Goal: Task Accomplishment & Management: Manage account settings

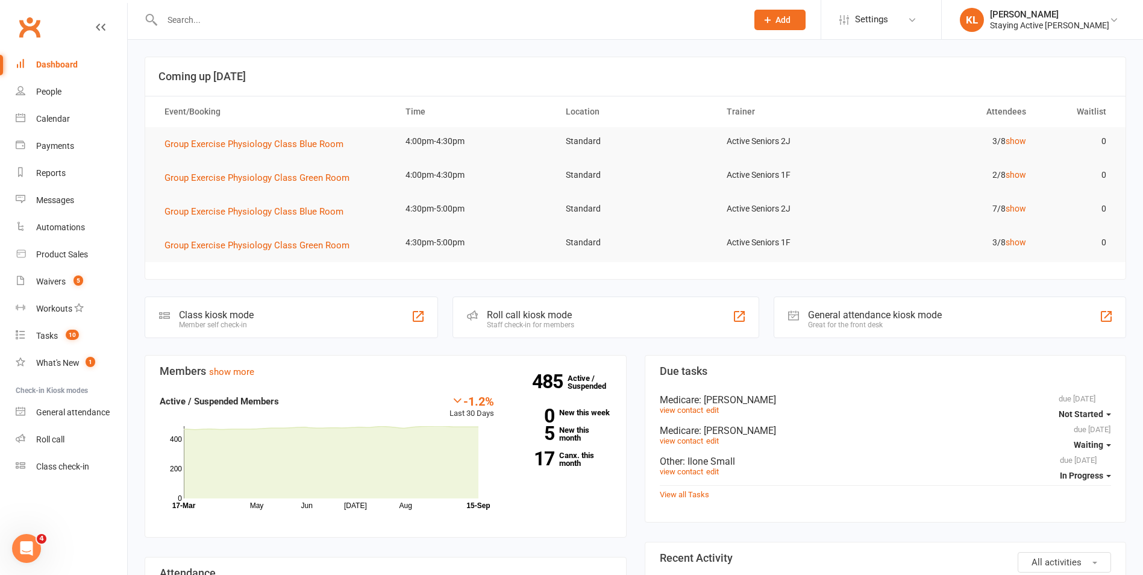
click at [574, 319] on div "Roll call kiosk mode" at bounding box center [530, 314] width 87 height 11
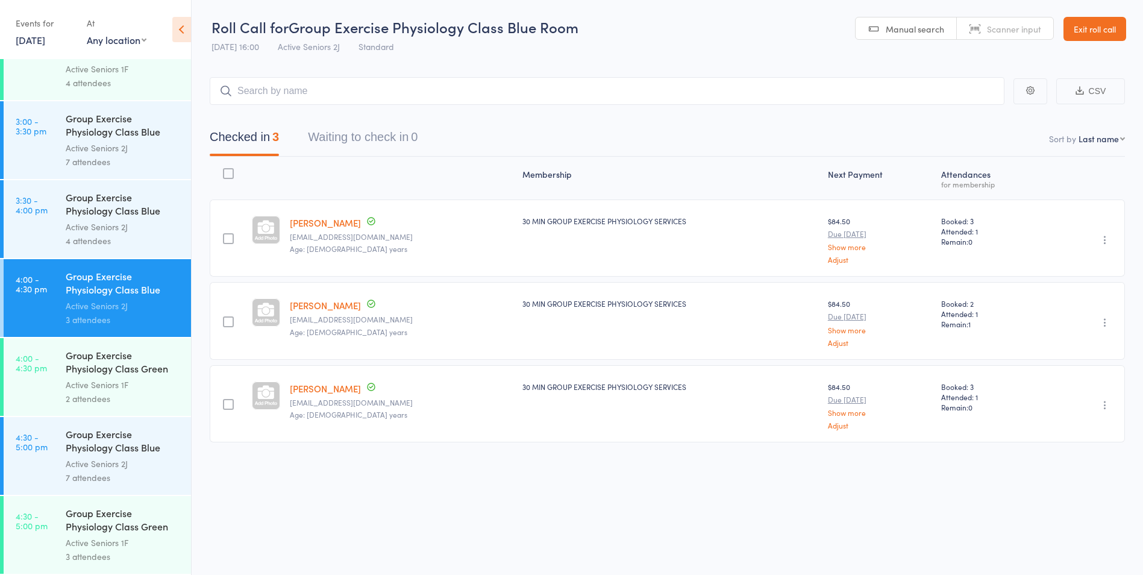
scroll to position [1, 0]
click at [77, 378] on div "Active Seniors 1F" at bounding box center [123, 385] width 115 height 14
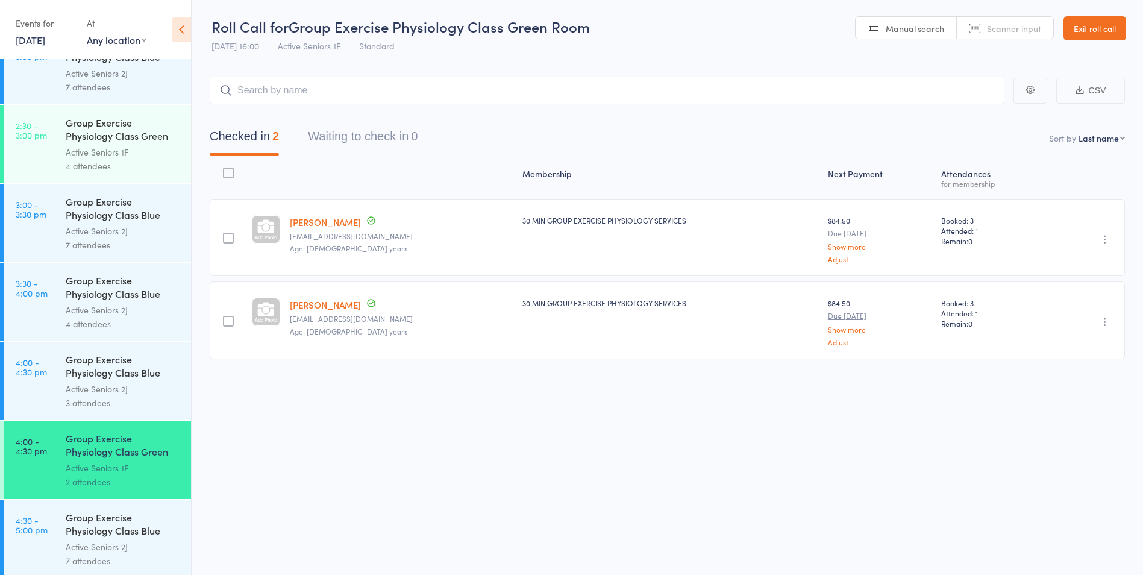
scroll to position [2247, 0]
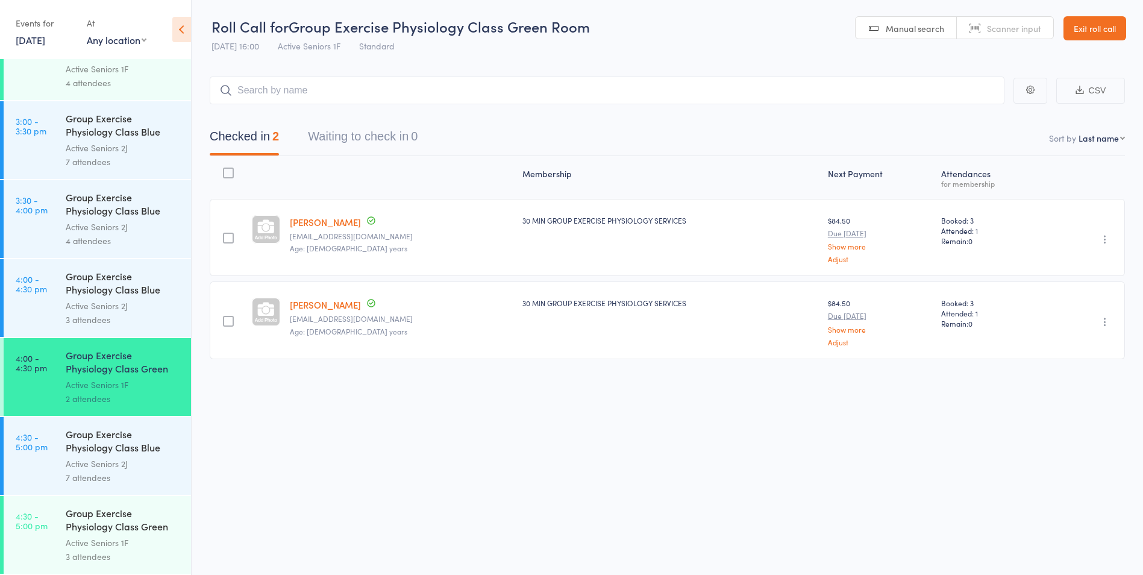
click at [66, 508] on div "Group Exercise Physiology Class Green Room" at bounding box center [123, 521] width 115 height 30
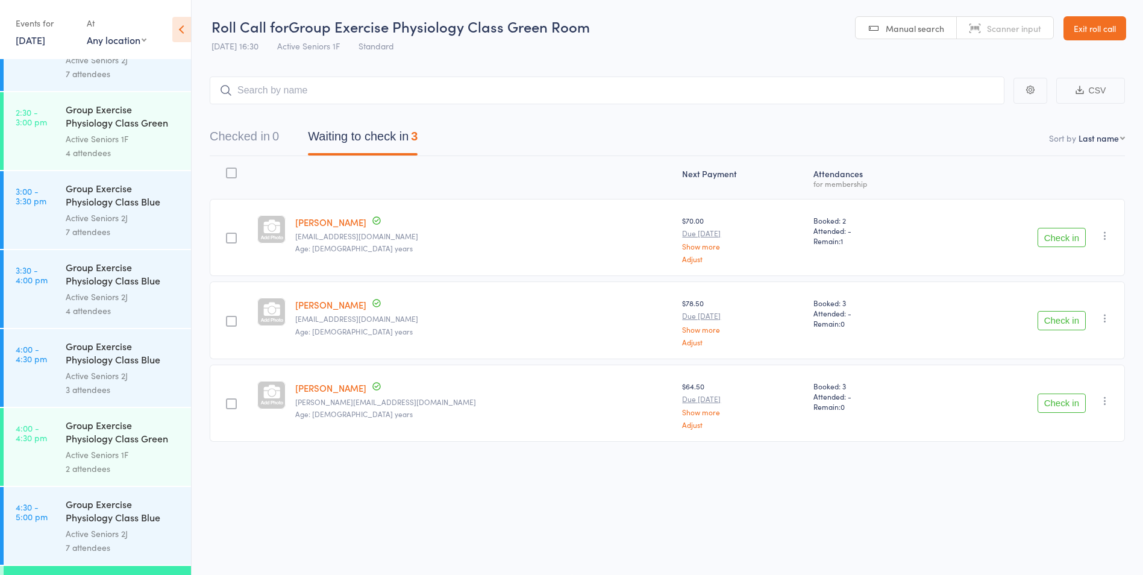
scroll to position [2247, 0]
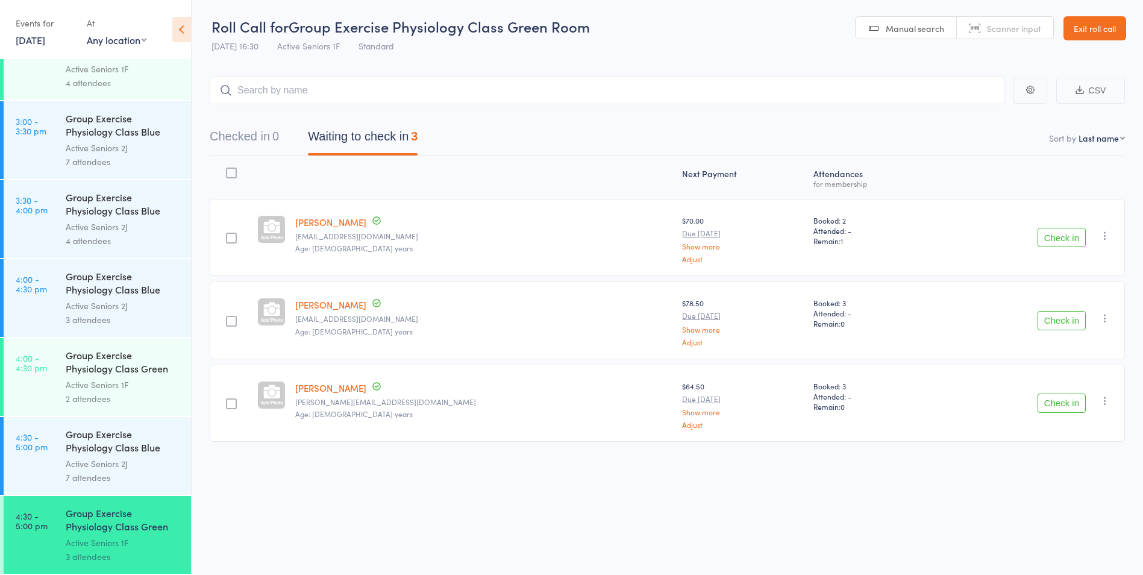
click at [116, 474] on div "7 attendees" at bounding box center [123, 478] width 115 height 14
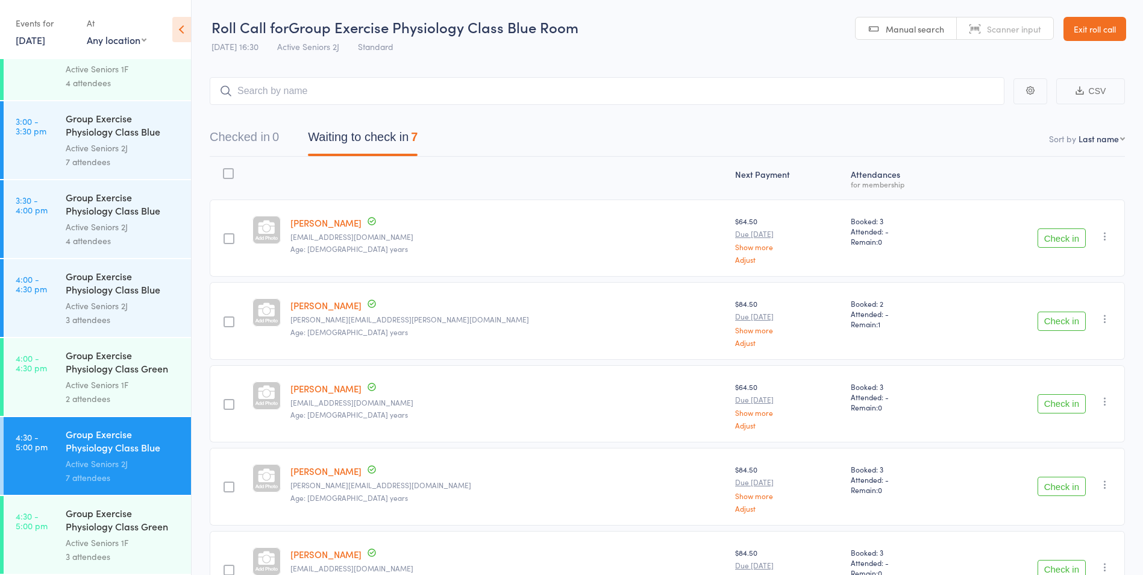
drag, startPoint x: 1109, startPoint y: 27, endPoint x: 1101, endPoint y: 27, distance: 8.4
click at [1109, 27] on link "Exit roll call" at bounding box center [1095, 29] width 63 height 24
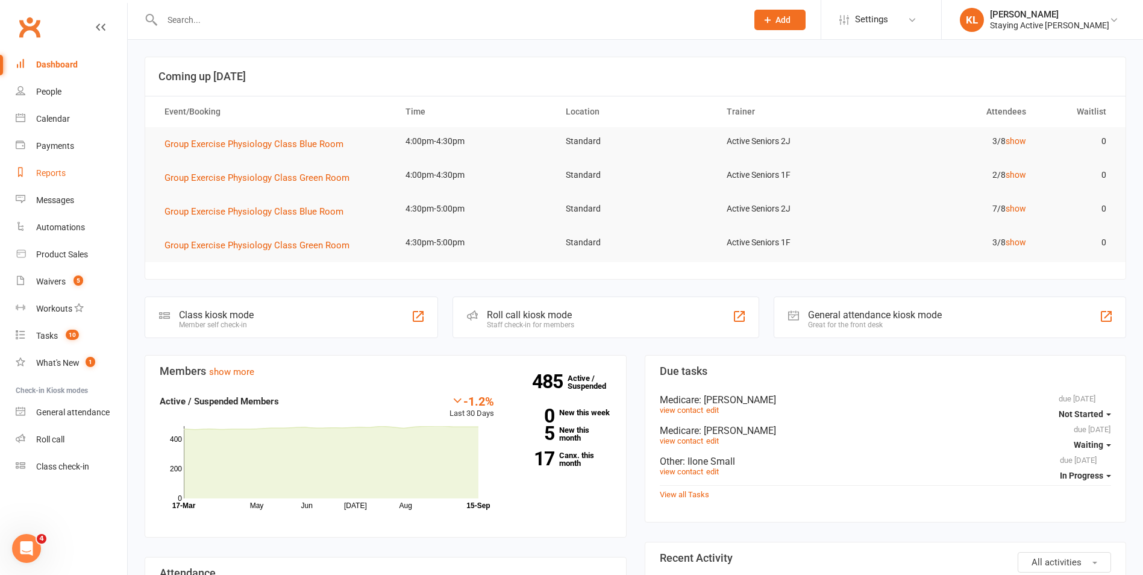
click at [61, 172] on div "Reports" at bounding box center [51, 173] width 30 height 10
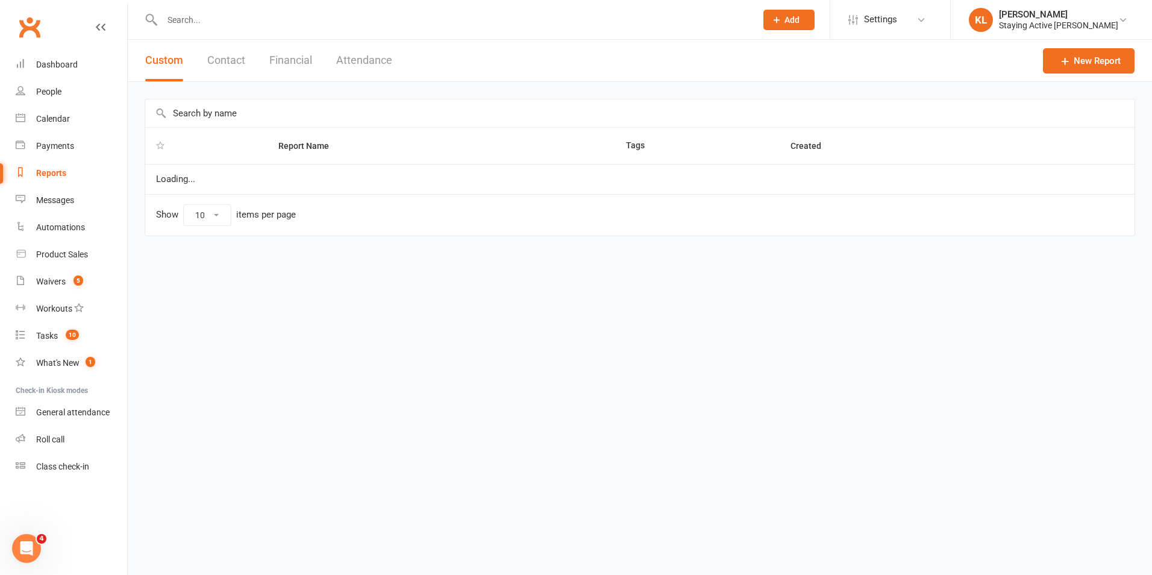
select select "100"
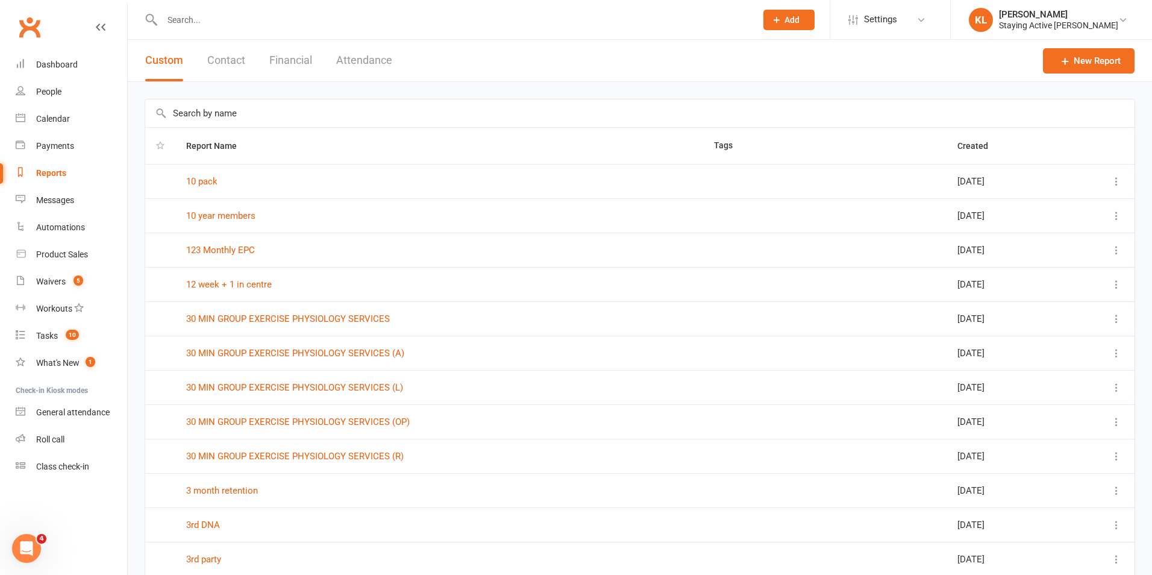
click at [232, 111] on input "text" at bounding box center [639, 113] width 989 height 28
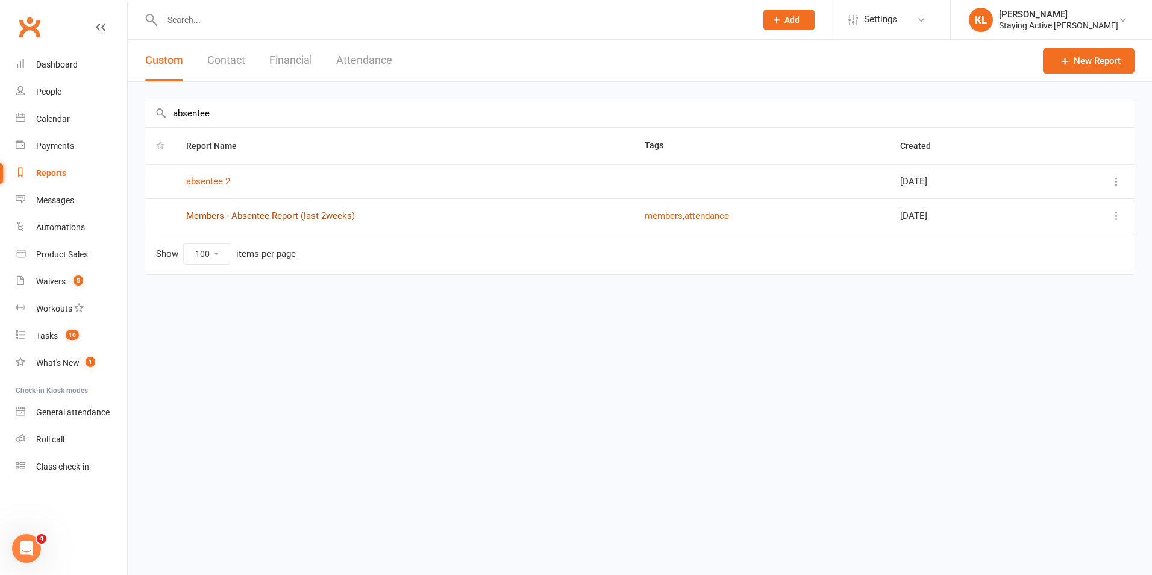
type input "absentee"
click at [255, 217] on link "Members - Absentee Report (last 2weeks)" at bounding box center [270, 215] width 169 height 11
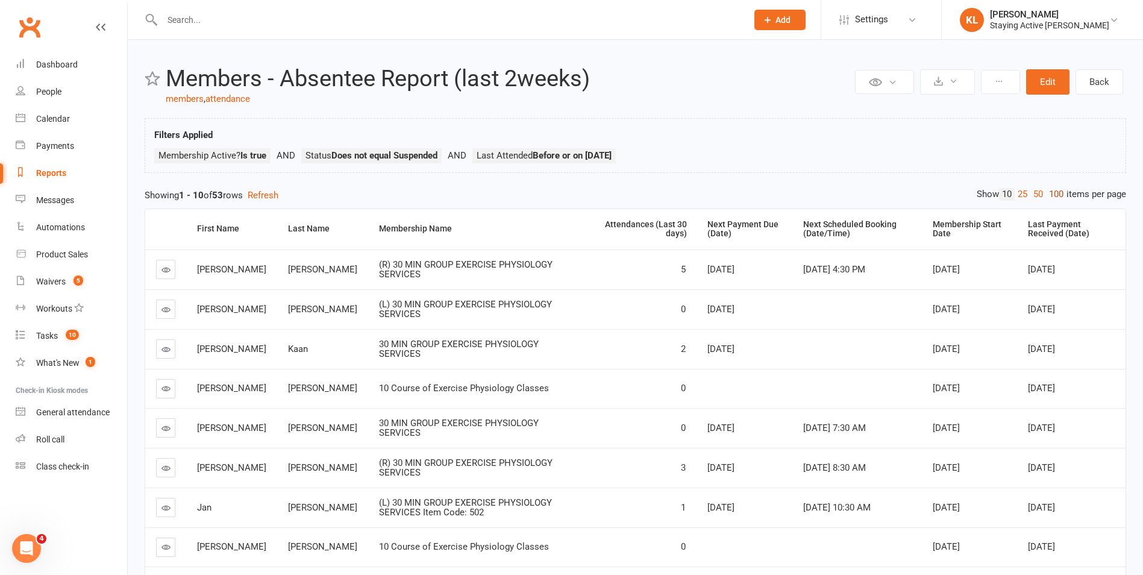
click at [1057, 194] on link "100" at bounding box center [1056, 194] width 20 height 13
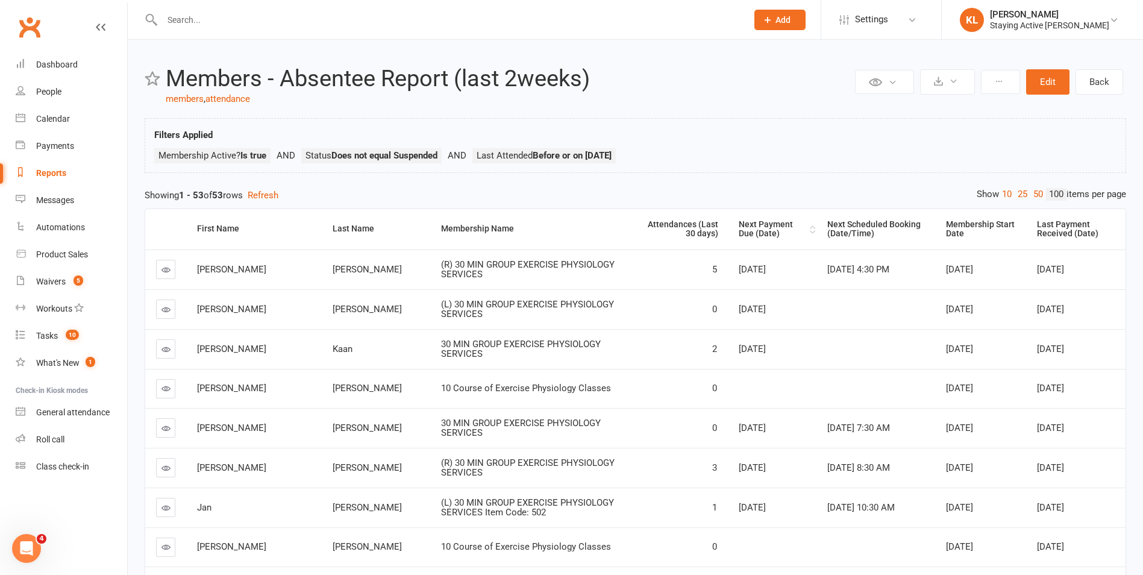
click at [739, 232] on div "Next Payment Due (Date)" at bounding box center [773, 229] width 68 height 19
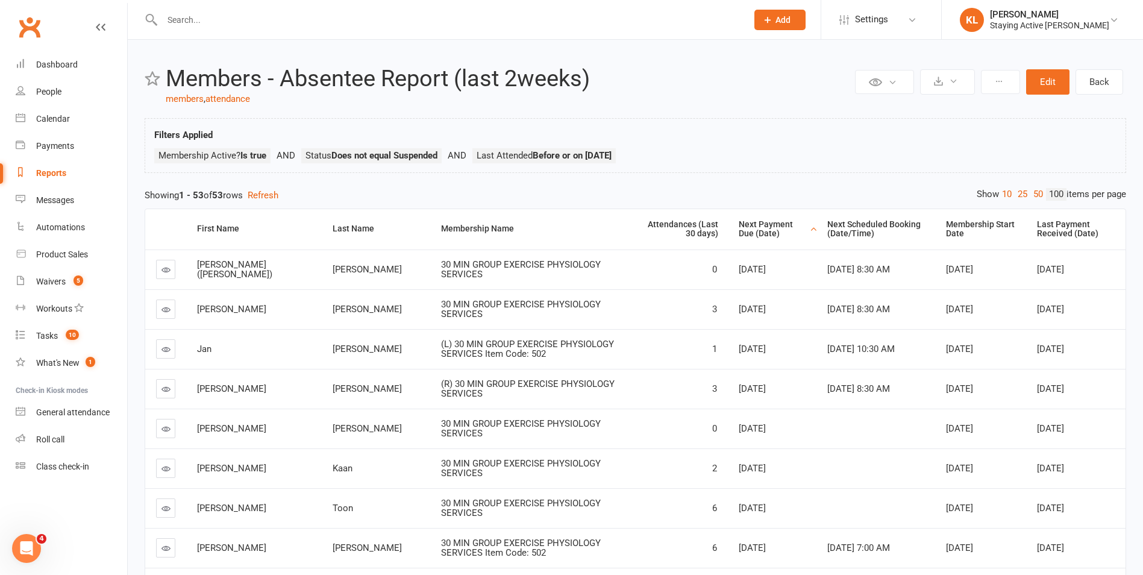
click at [739, 232] on div "Next Payment Due (Date)" at bounding box center [773, 229] width 68 height 19
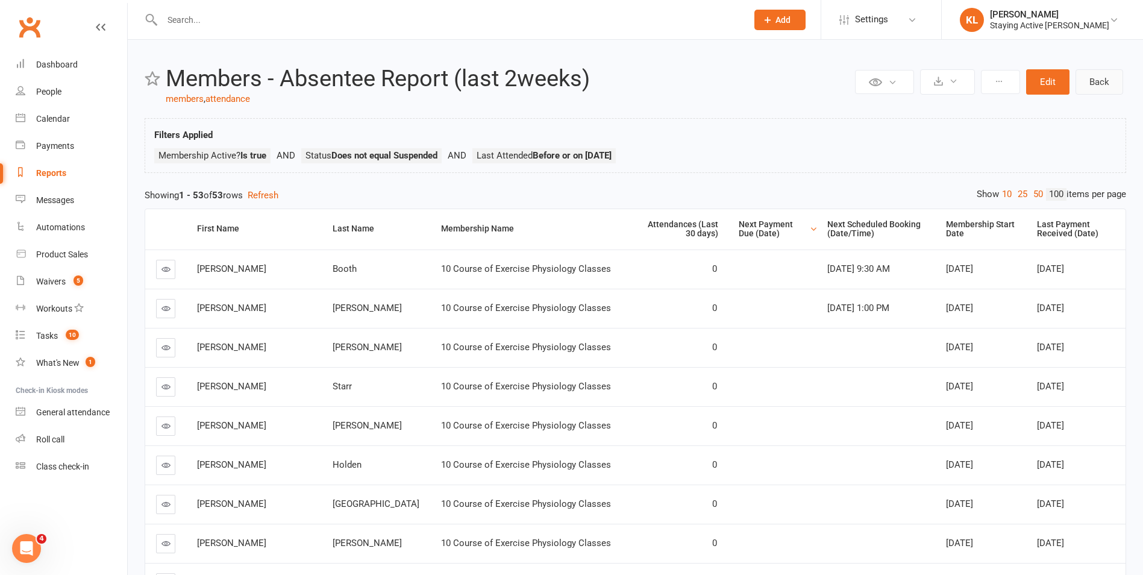
click at [1095, 83] on link "Back" at bounding box center [1100, 81] width 48 height 25
select select "100"
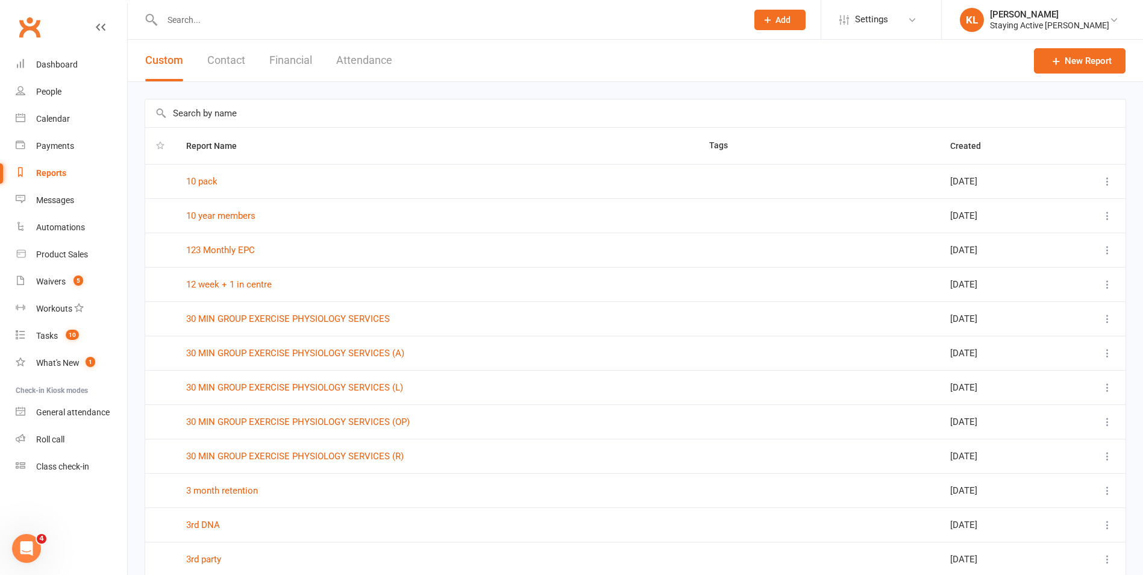
click at [331, 19] on input "text" at bounding box center [448, 19] width 580 height 17
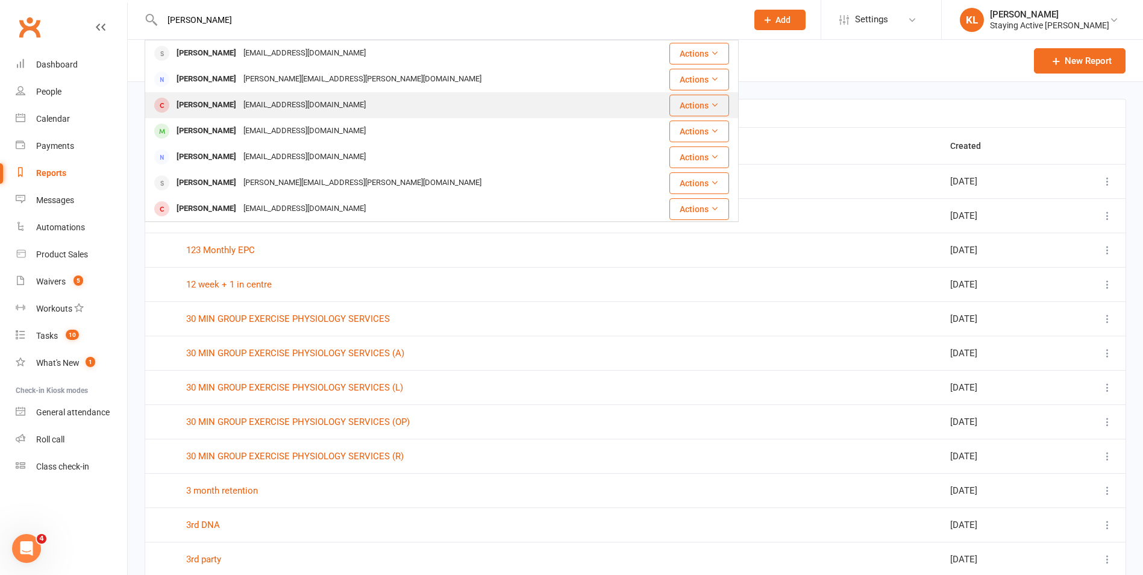
type input "[PERSON_NAME]"
click at [313, 101] on div "[PERSON_NAME] [EMAIL_ADDRESS][DOMAIN_NAME]" at bounding box center [392, 105] width 493 height 25
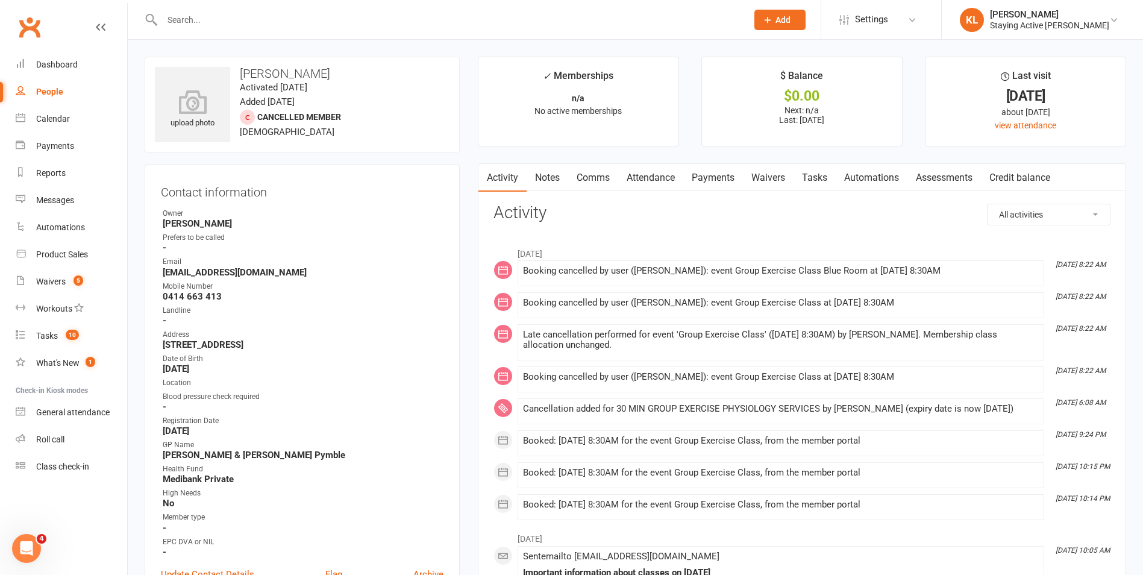
click at [542, 186] on link "Notes" at bounding box center [548, 178] width 42 height 28
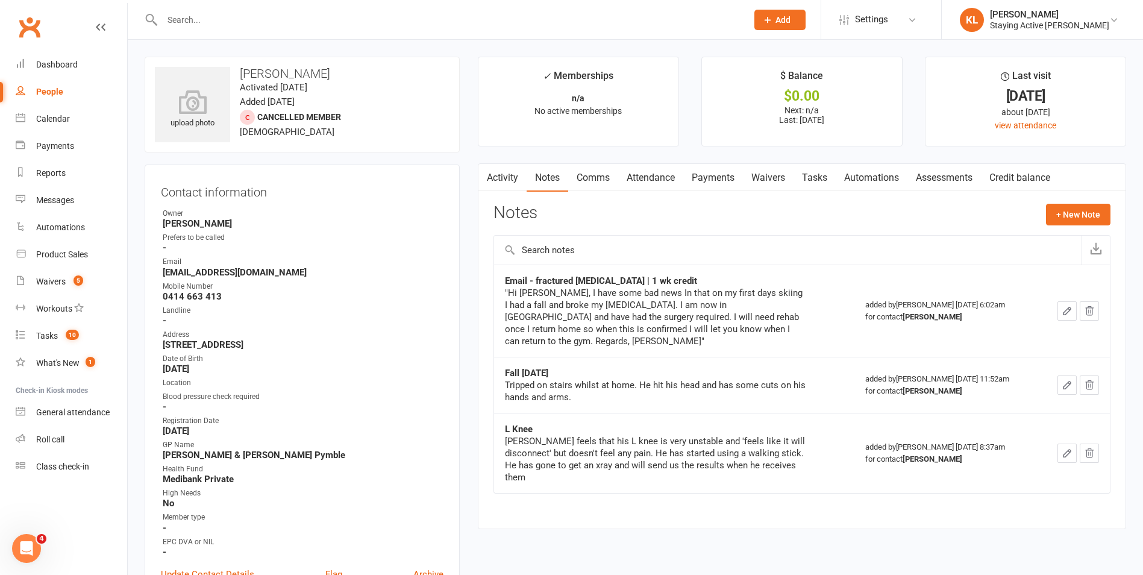
click at [397, 19] on input "text" at bounding box center [448, 19] width 580 height 17
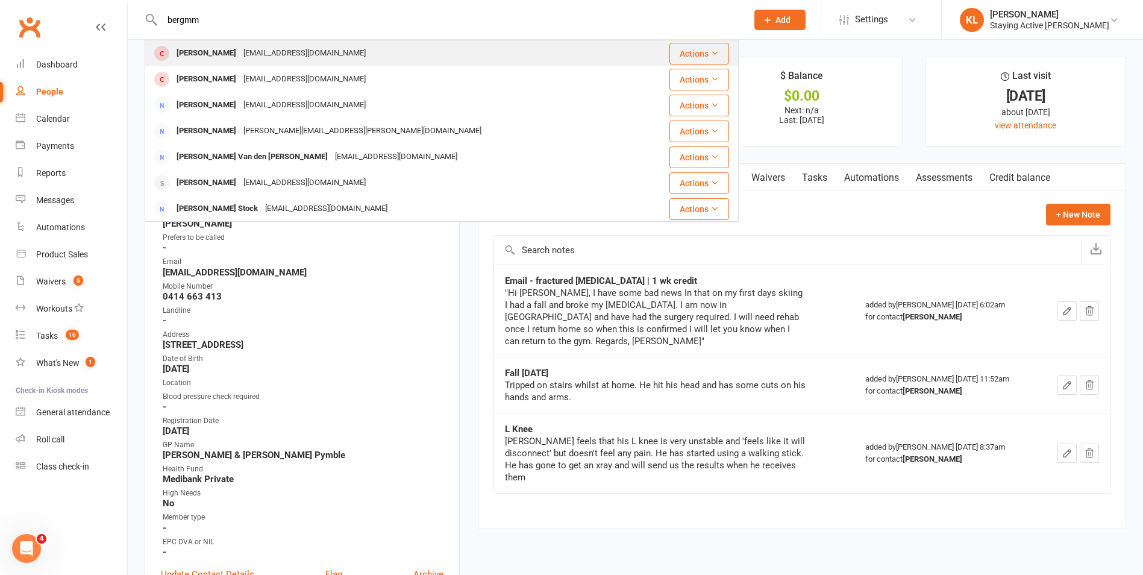
type input "bergmm"
click at [281, 49] on div "[EMAIL_ADDRESS][DOMAIN_NAME]" at bounding box center [305, 53] width 130 height 17
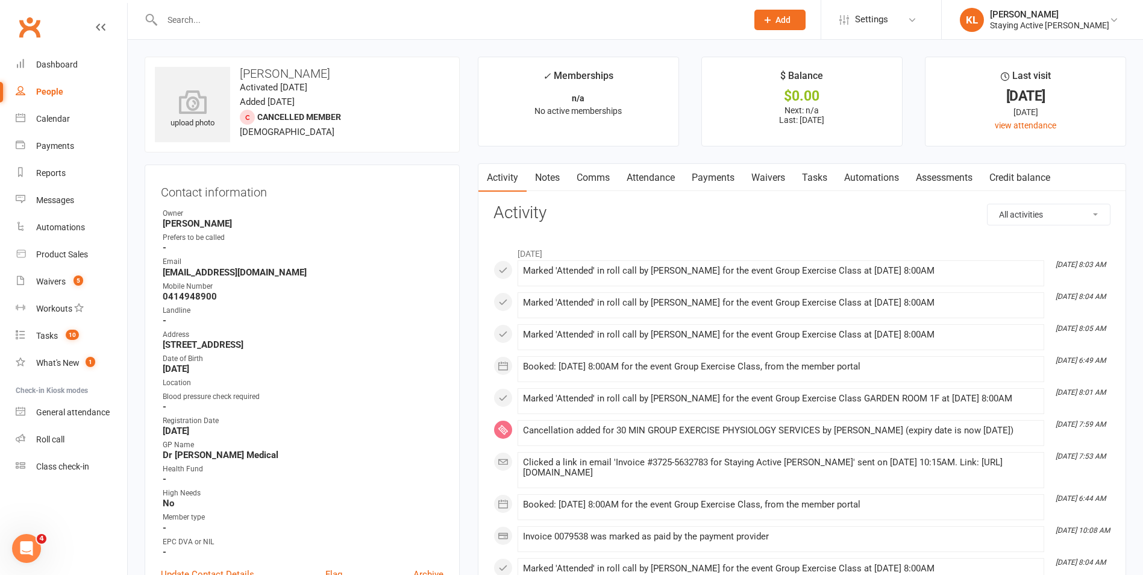
click at [539, 173] on link "Notes" at bounding box center [548, 178] width 42 height 28
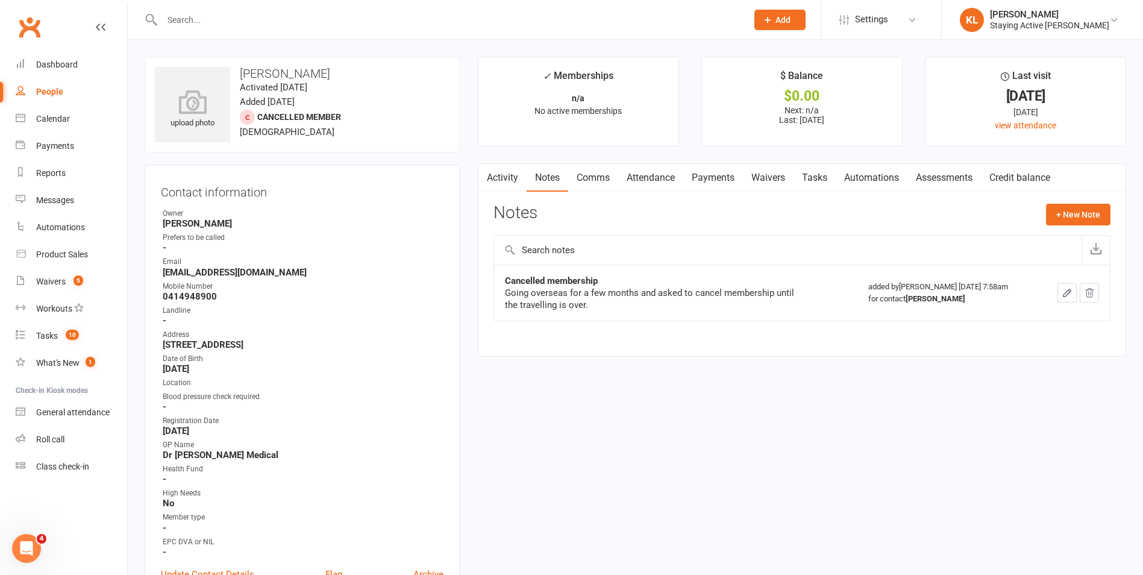
click at [487, 181] on icon "button" at bounding box center [485, 175] width 7 height 13
click at [515, 179] on link "Activity" at bounding box center [502, 178] width 48 height 28
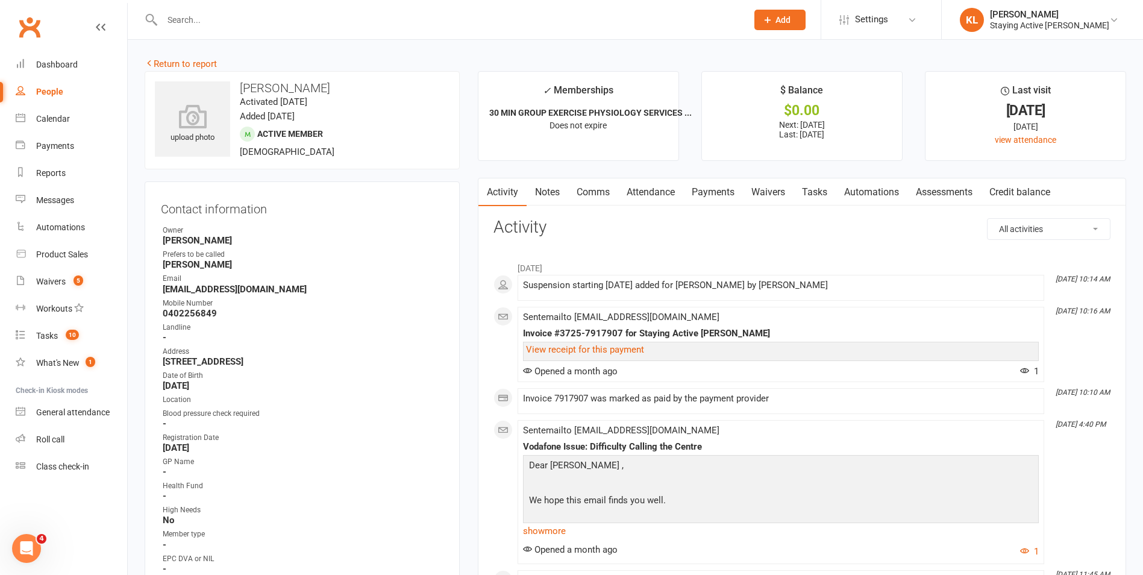
click at [600, 189] on link "Comms" at bounding box center [593, 192] width 50 height 28
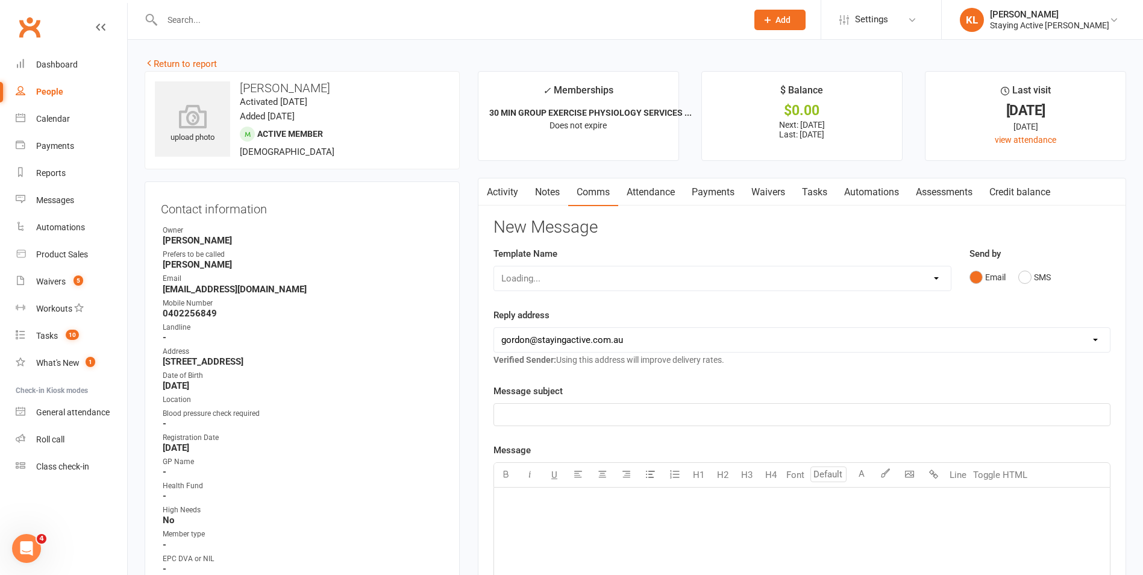
click at [572, 279] on div "Loading..." at bounding box center [723, 278] width 458 height 25
click at [572, 279] on select "Select Template [Email] 1045am Zoom Class [Email] 150 visits [Email] 1pm Zoom […" at bounding box center [722, 278] width 457 height 24
select select "7"
click at [494, 266] on select "Select Template [Email] 1045am Zoom Class [Email] 150 visits [Email] 1pm Zoom […" at bounding box center [722, 278] width 457 height 24
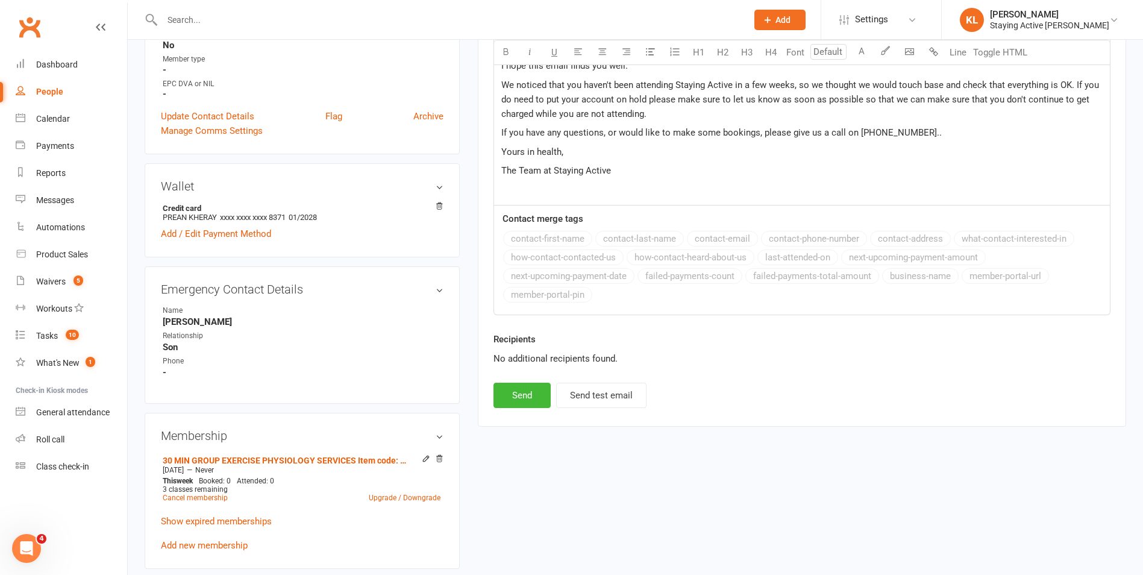
scroll to position [482, 0]
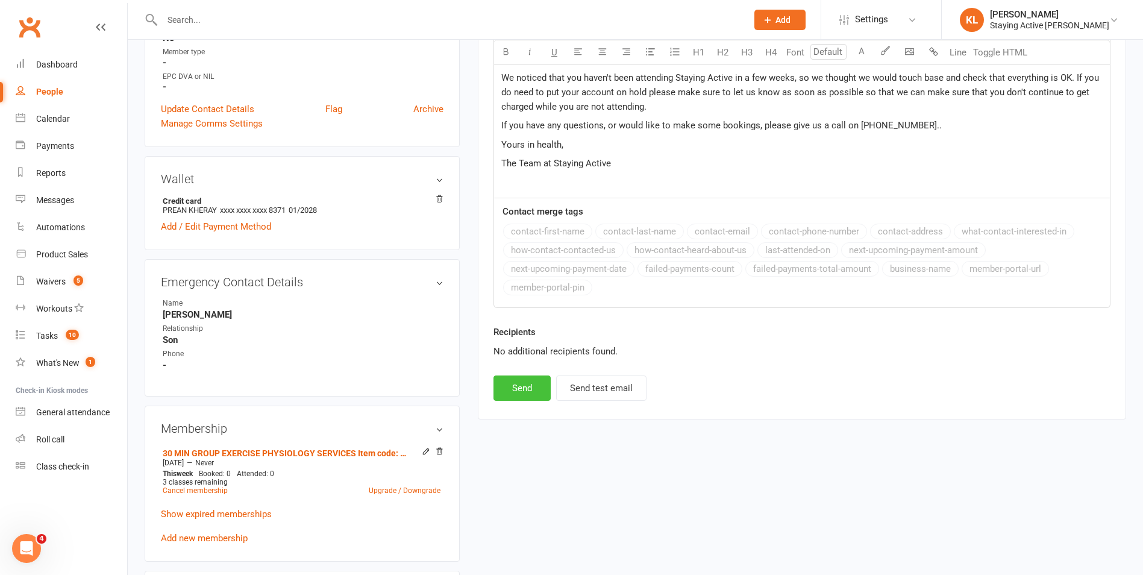
click at [524, 398] on button "Send" at bounding box center [522, 387] width 57 height 25
select select
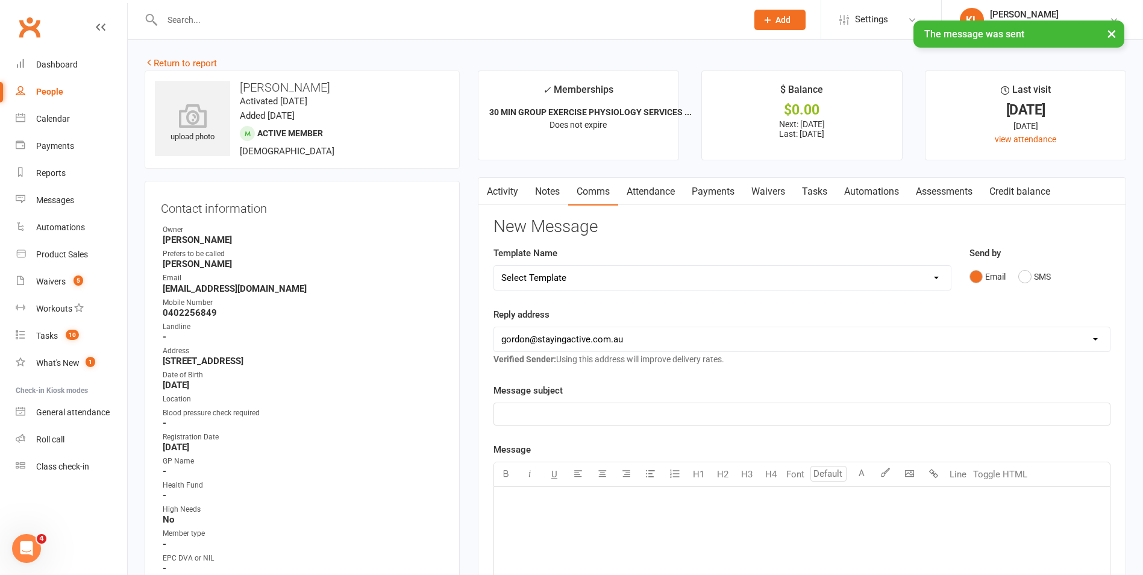
scroll to position [0, 0]
click at [512, 196] on link "Activity" at bounding box center [502, 192] width 48 height 28
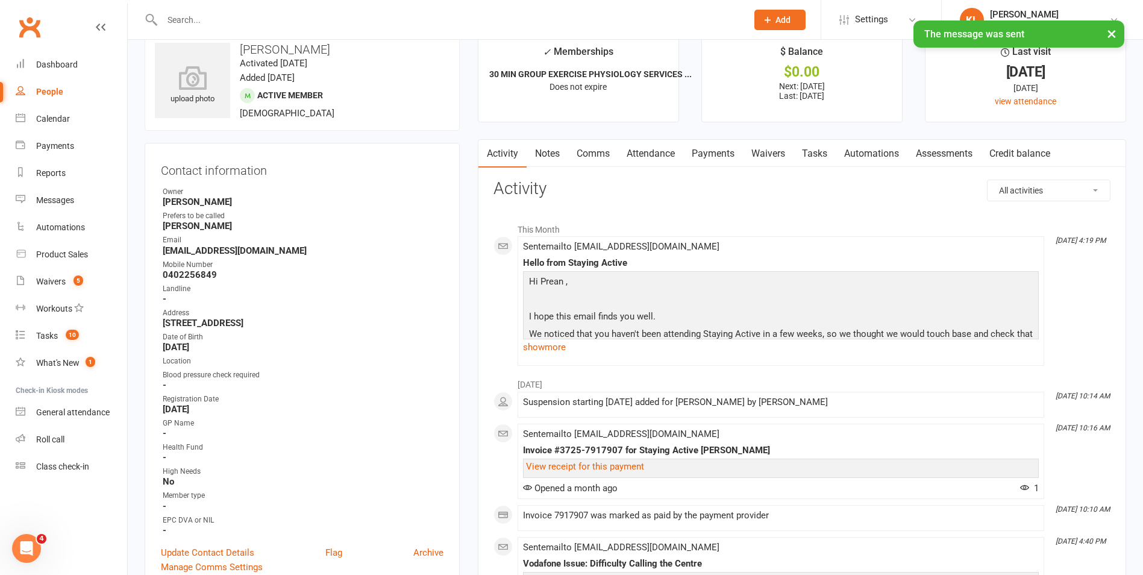
scroll to position [60, 0]
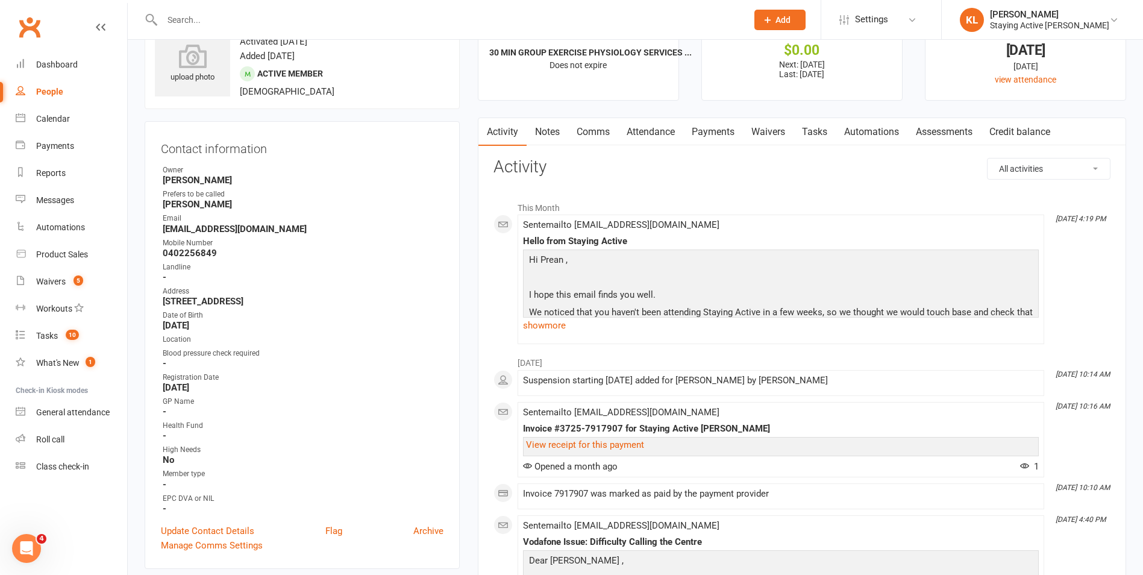
click at [520, 19] on input "text" at bounding box center [448, 19] width 580 height 17
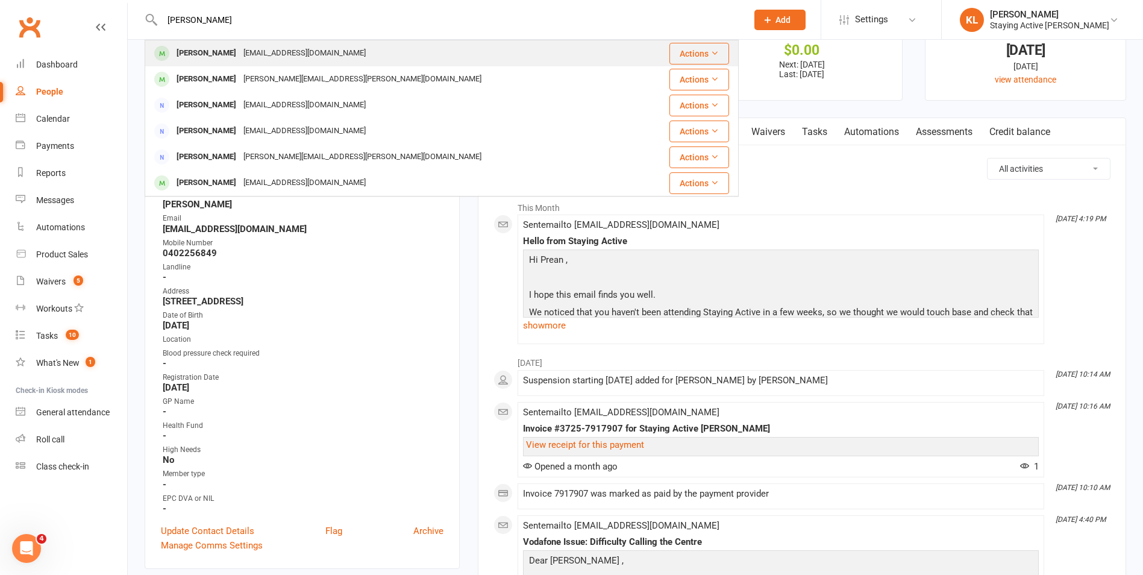
type input "mcintosh"
click at [261, 57] on div "helenmcin@gmail.com" at bounding box center [305, 53] width 130 height 17
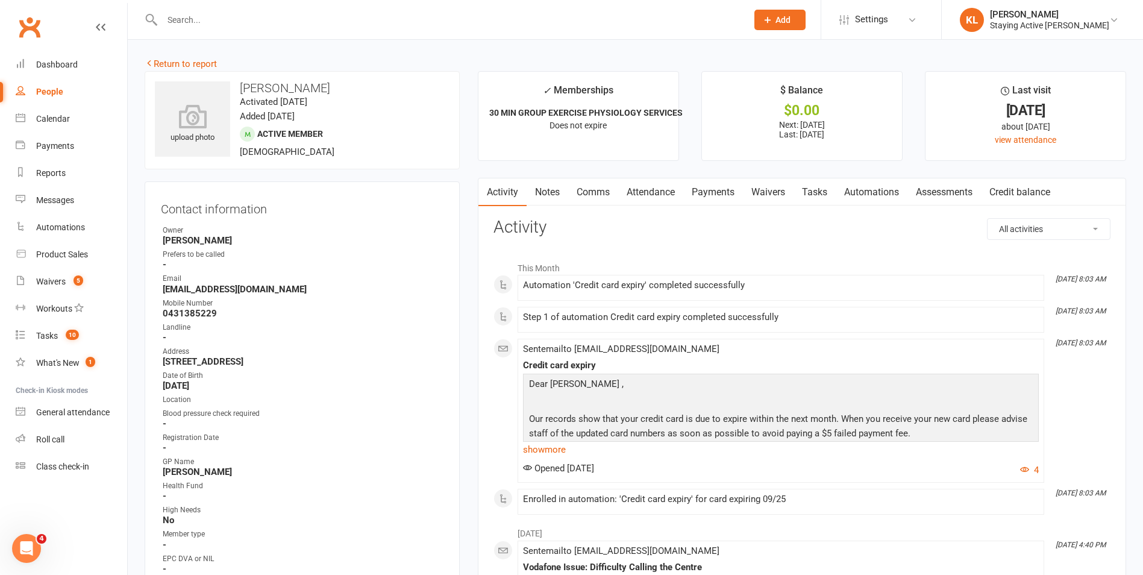
click at [709, 192] on link "Payments" at bounding box center [713, 192] width 60 height 28
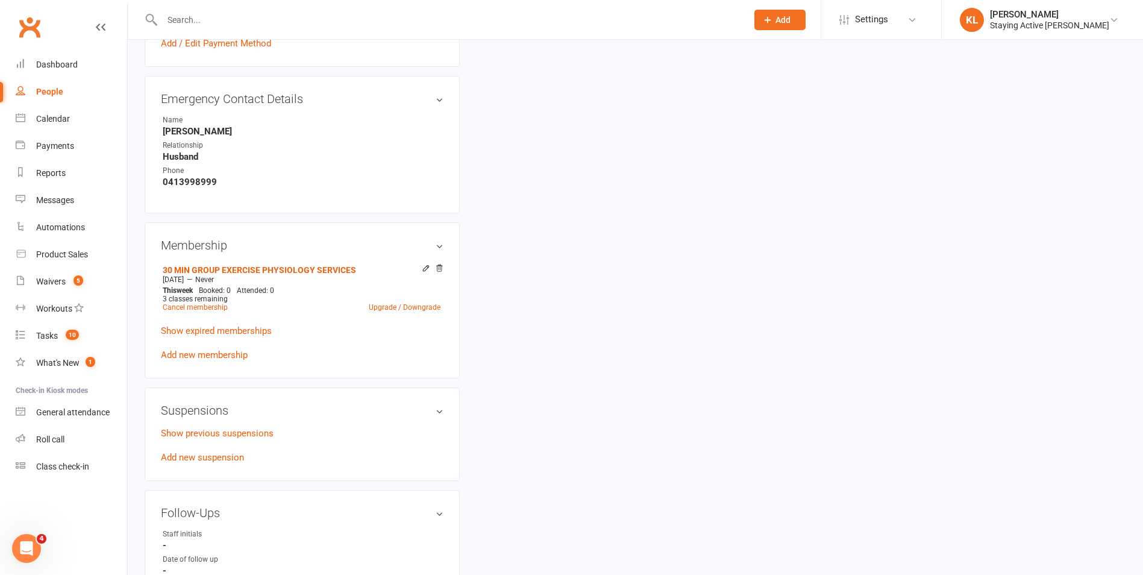
scroll to position [904, 0]
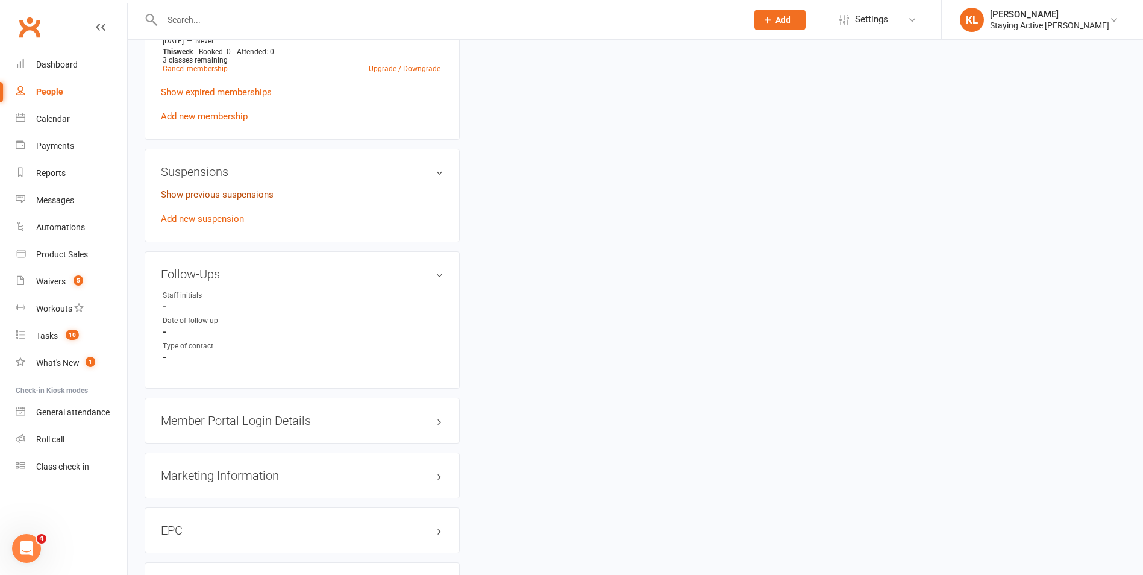
click at [240, 192] on link "Show previous suspensions" at bounding box center [217, 194] width 113 height 11
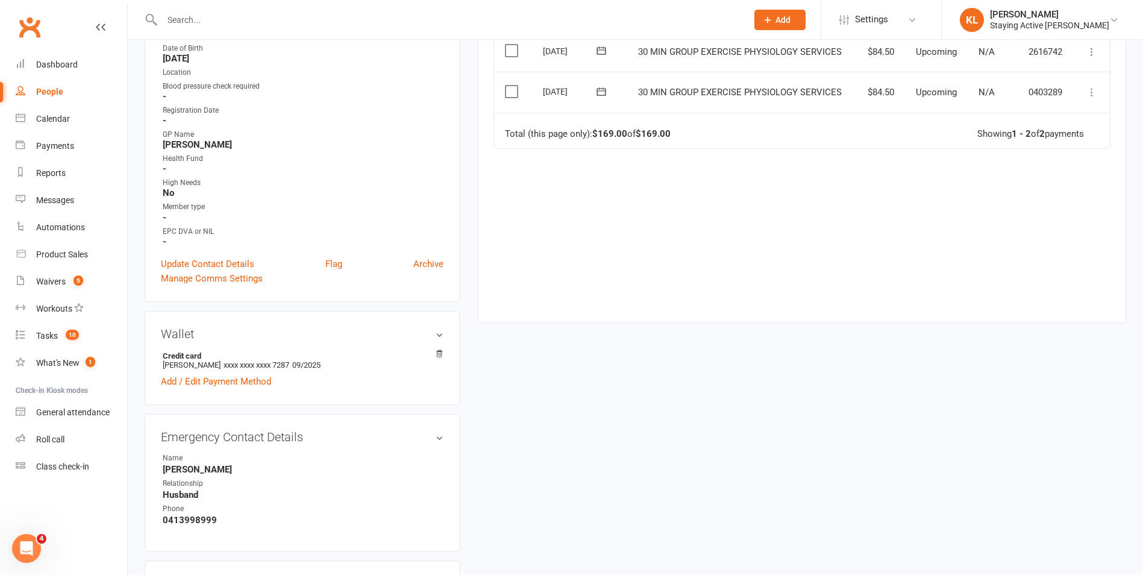
scroll to position [181, 0]
